Goal: Information Seeking & Learning: Learn about a topic

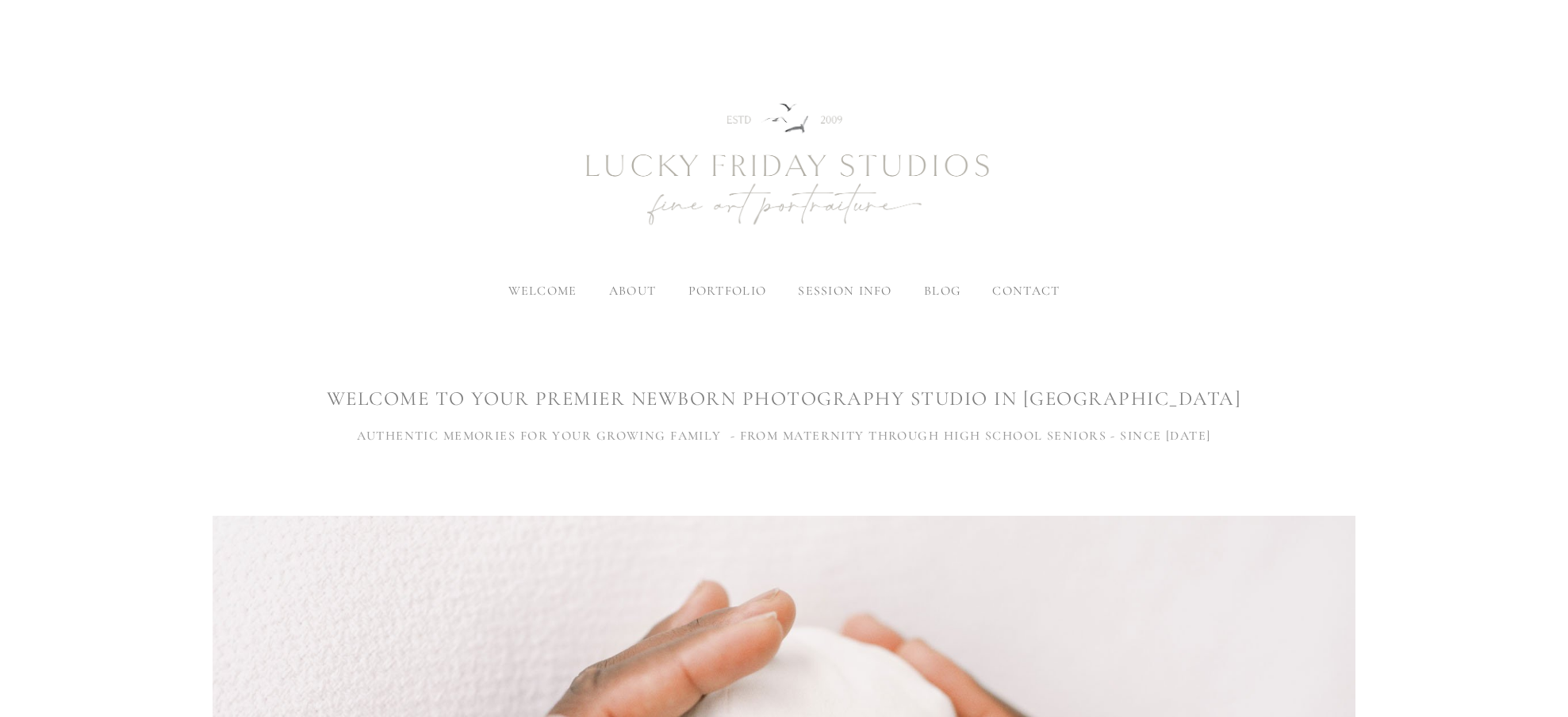
click at [935, 292] on span "blog" at bounding box center [942, 291] width 37 height 16
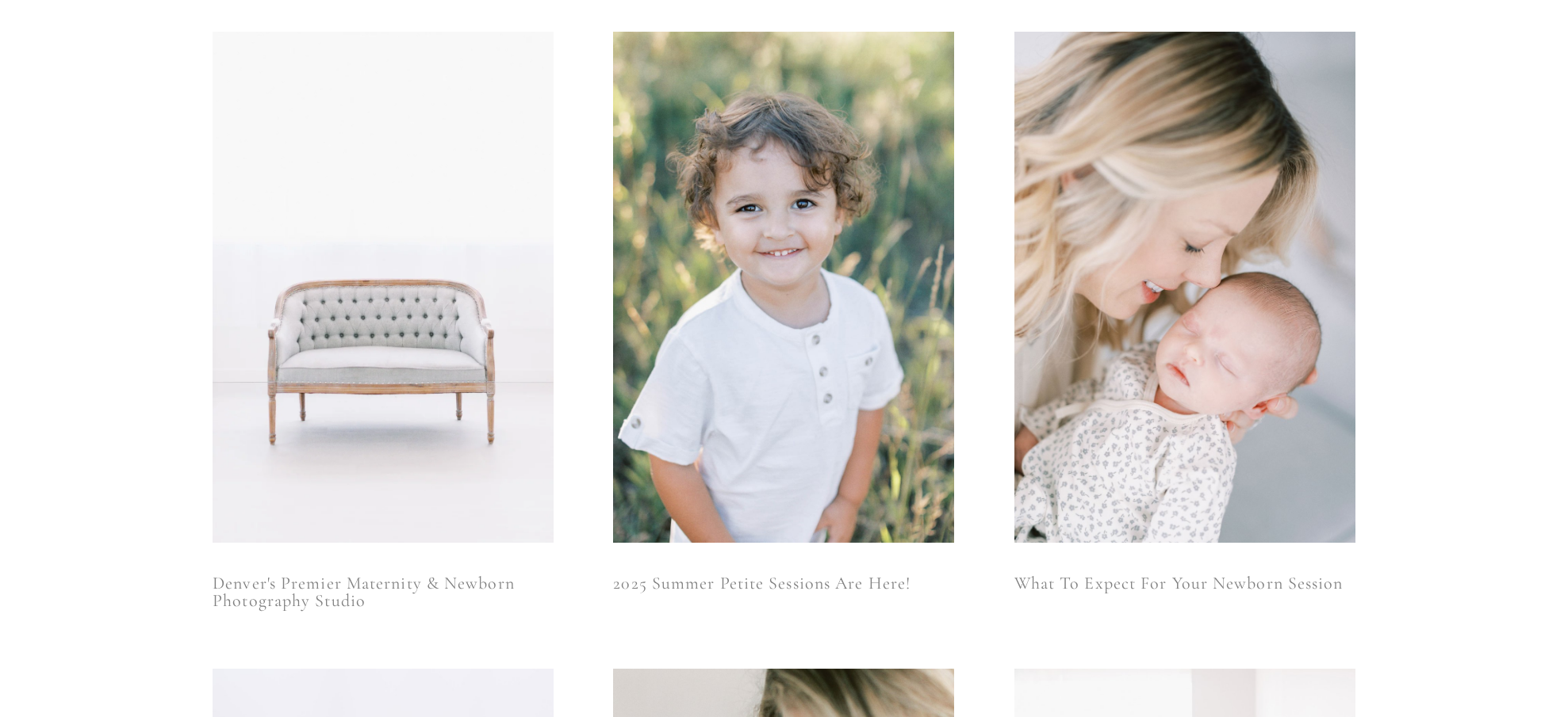
scroll to position [316, 0]
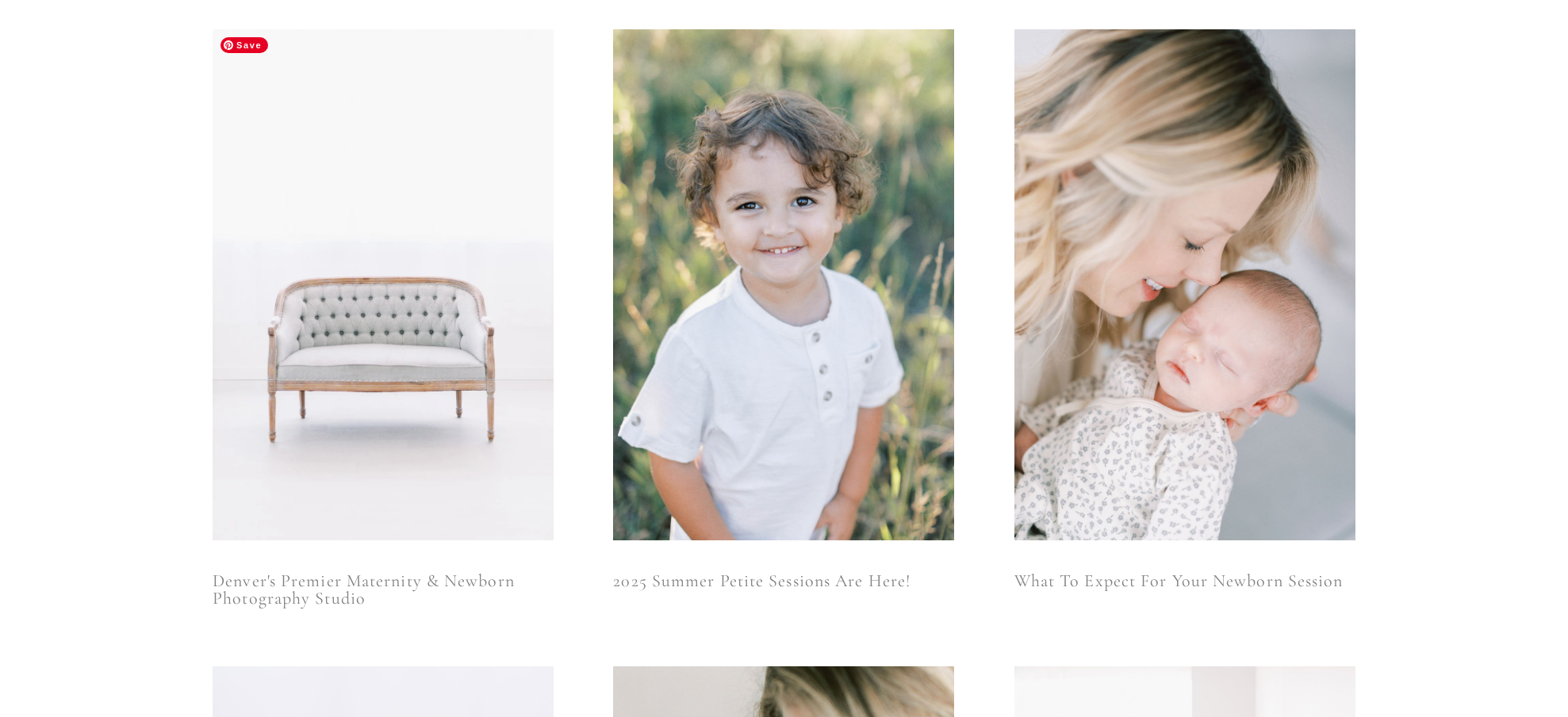
click at [450, 344] on img at bounding box center [383, 285] width 341 height 511
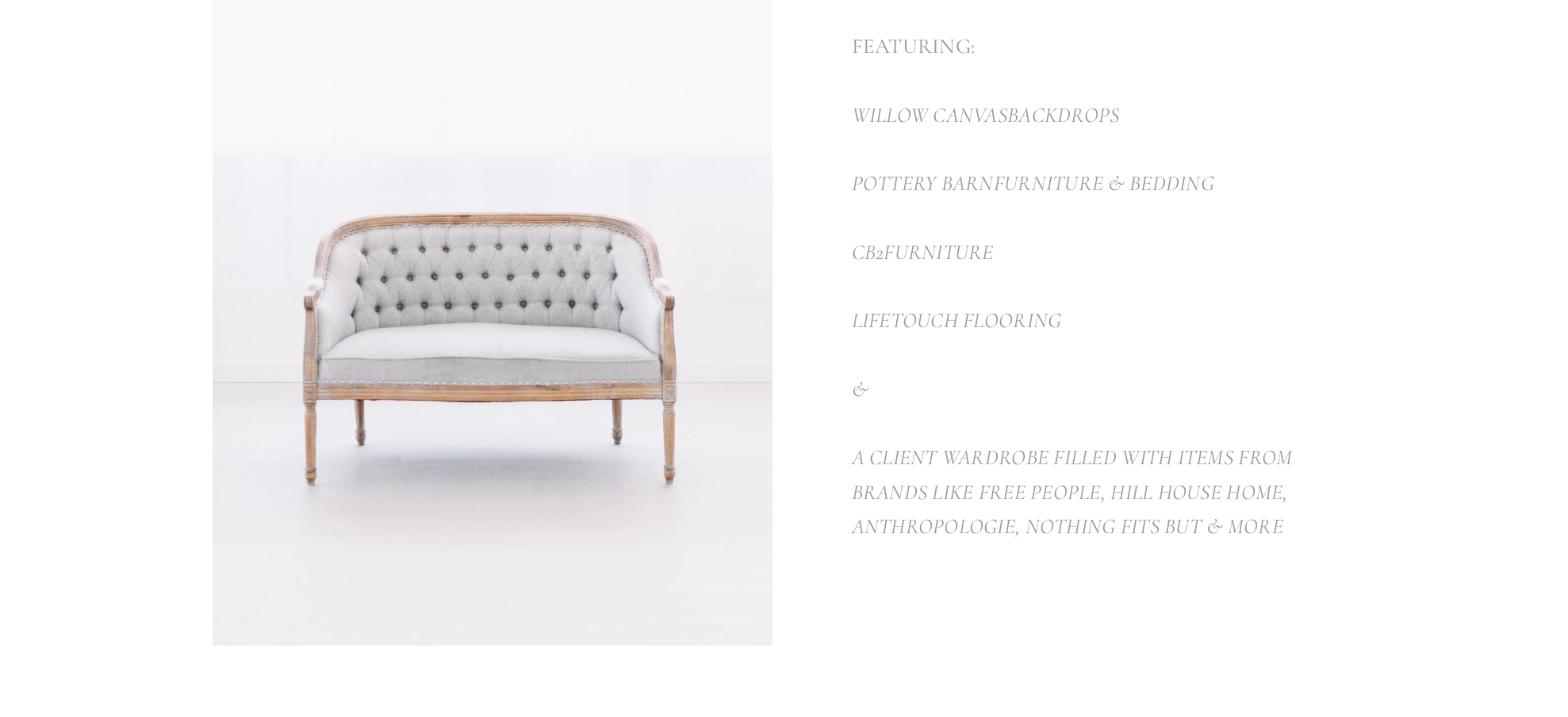
scroll to position [676, 0]
